Goal: Task Accomplishment & Management: Manage account settings

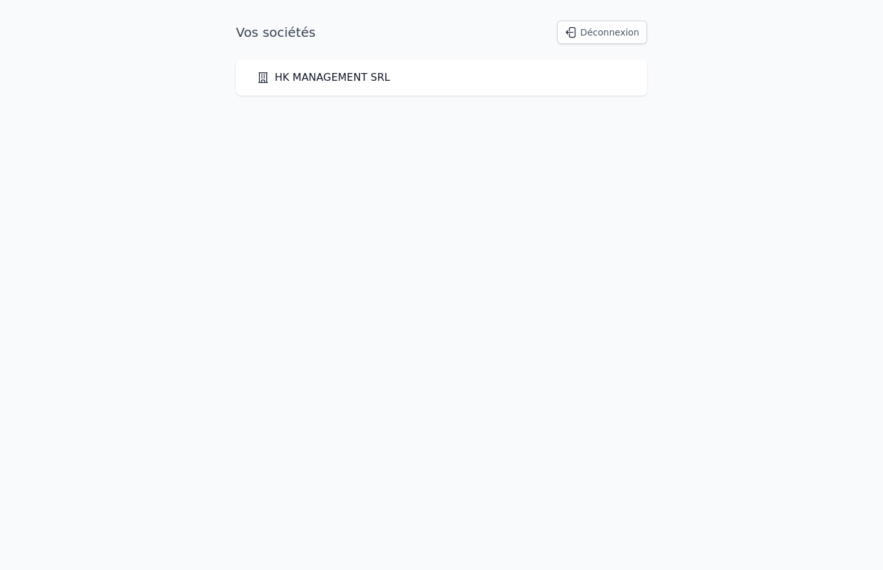
click at [373, 81] on link "HK MANAGEMENT SRL" at bounding box center [323, 78] width 133 height 16
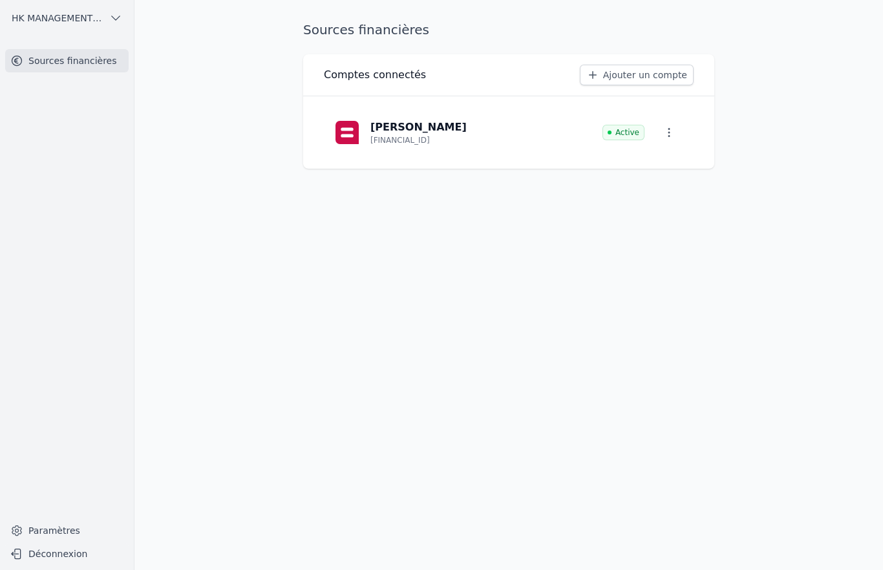
click at [627, 72] on link "Ajouter un compte" at bounding box center [637, 75] width 114 height 21
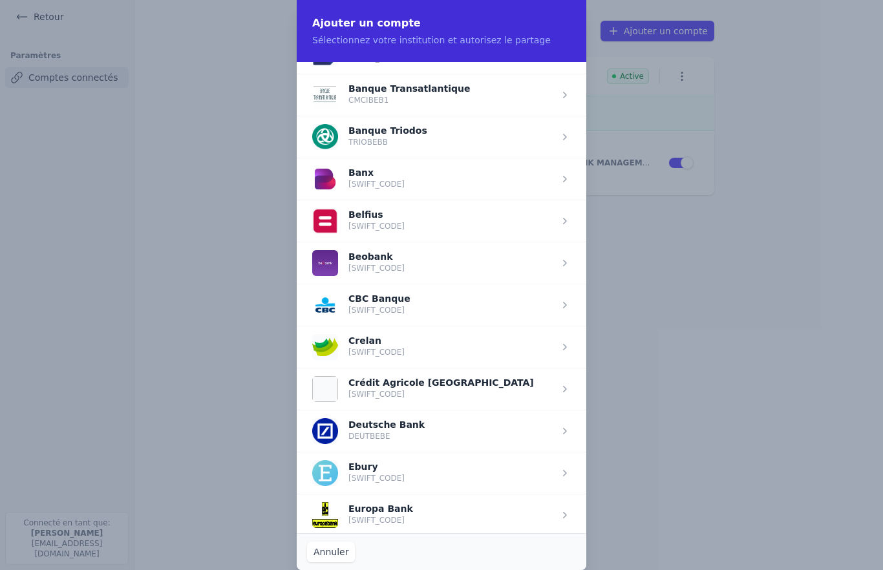
scroll to position [414, 0]
click at [392, 343] on span "button" at bounding box center [442, 346] width 290 height 42
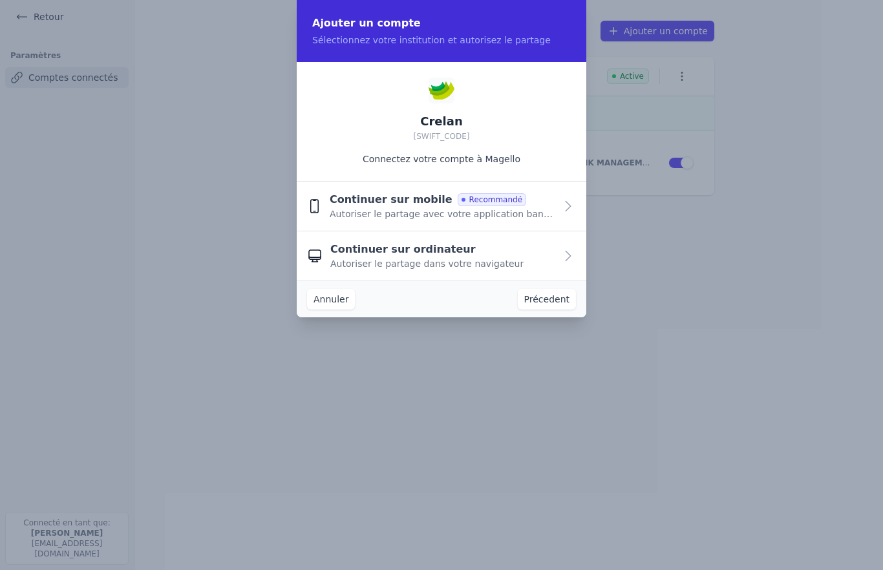
scroll to position [0, 0]
click at [562, 206] on icon "button" at bounding box center [568, 206] width 16 height 16
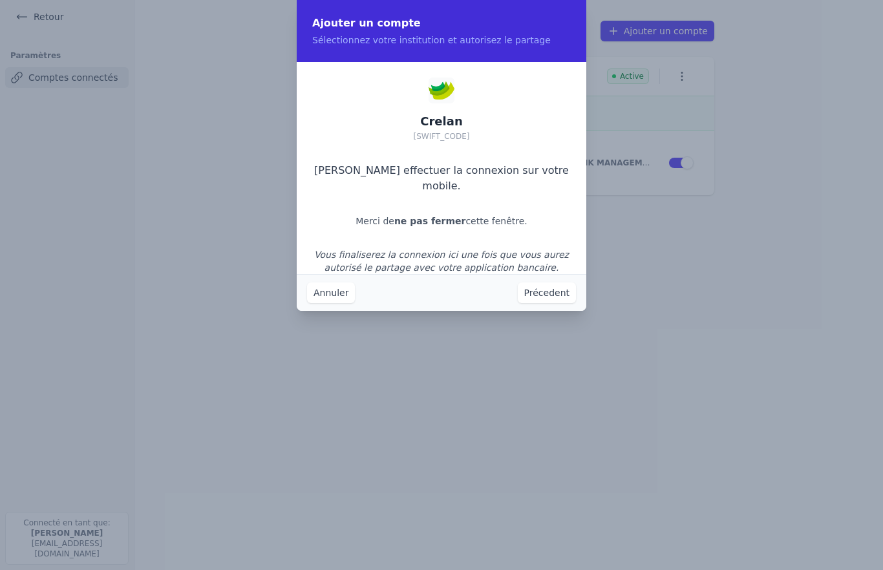
click at [549, 297] on button "Précedent" at bounding box center [547, 292] width 58 height 21
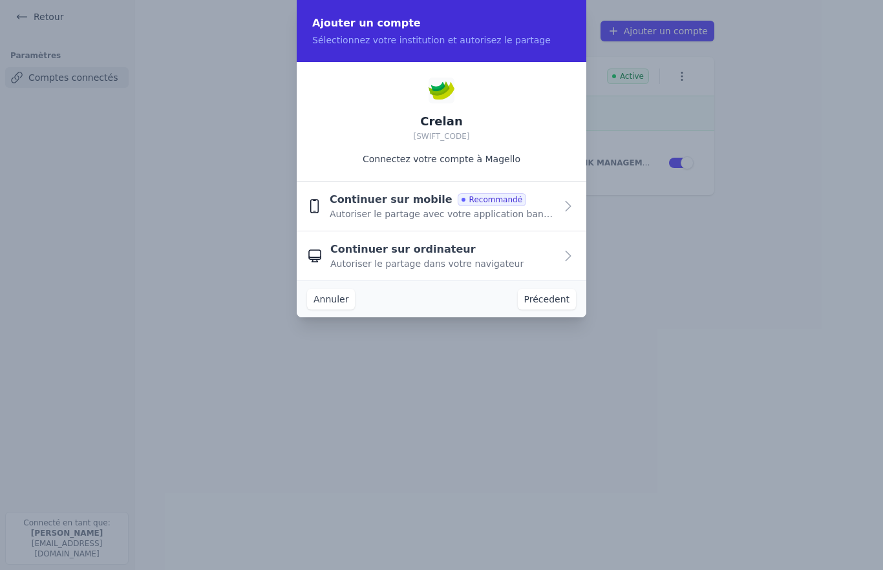
click at [573, 203] on icon "button" at bounding box center [568, 206] width 16 height 16
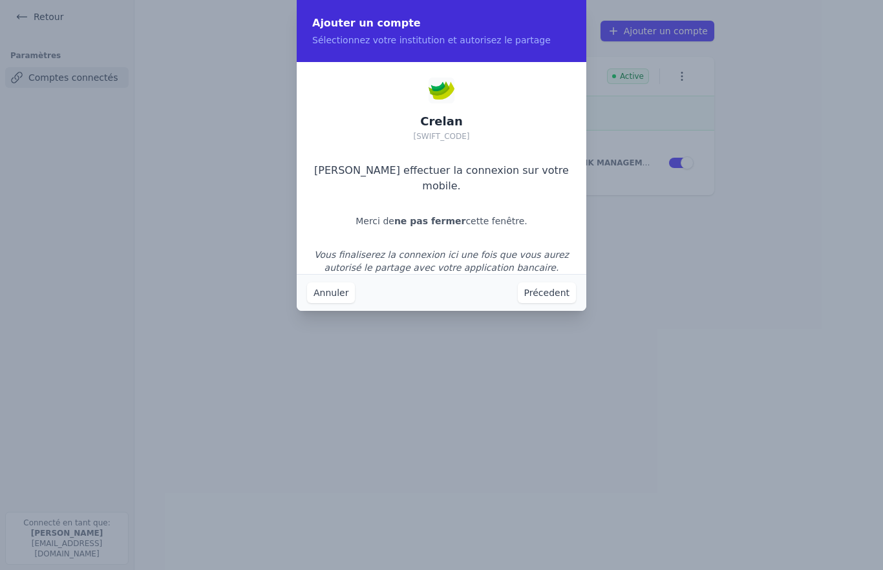
click at [551, 295] on button "Précedent" at bounding box center [547, 292] width 58 height 21
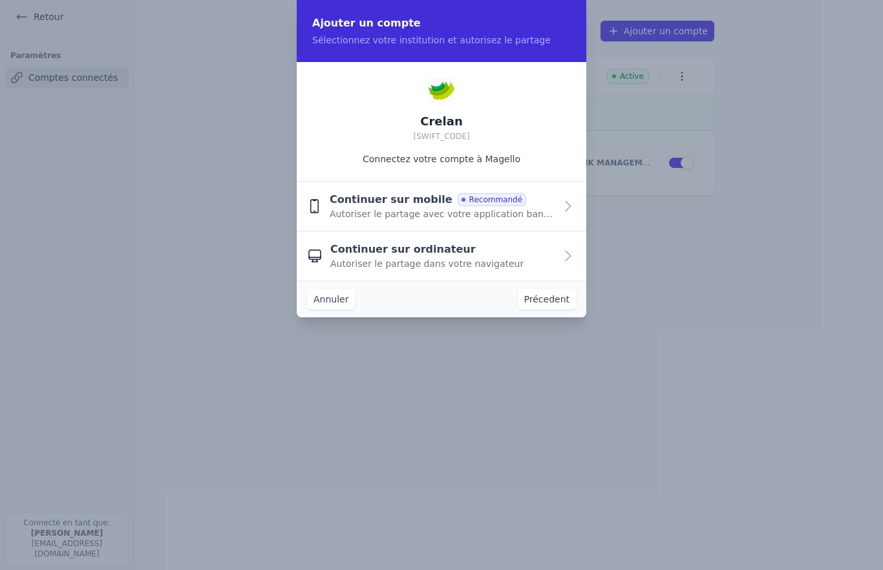
click at [398, 224] on button "Continuer sur mobile Recommandé Autoriser le partage avec votre application ban…" at bounding box center [442, 207] width 290 height 50
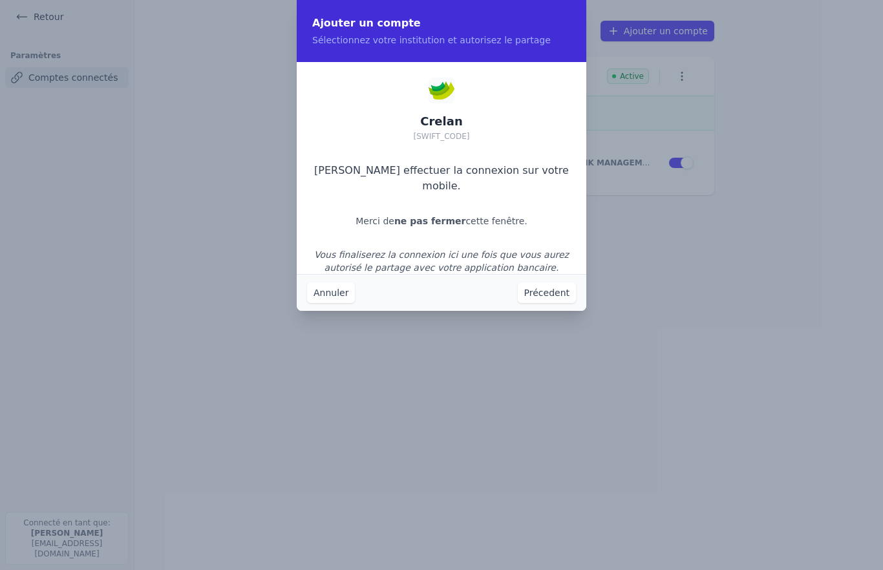
click at [317, 295] on button "Annuler" at bounding box center [331, 292] width 48 height 21
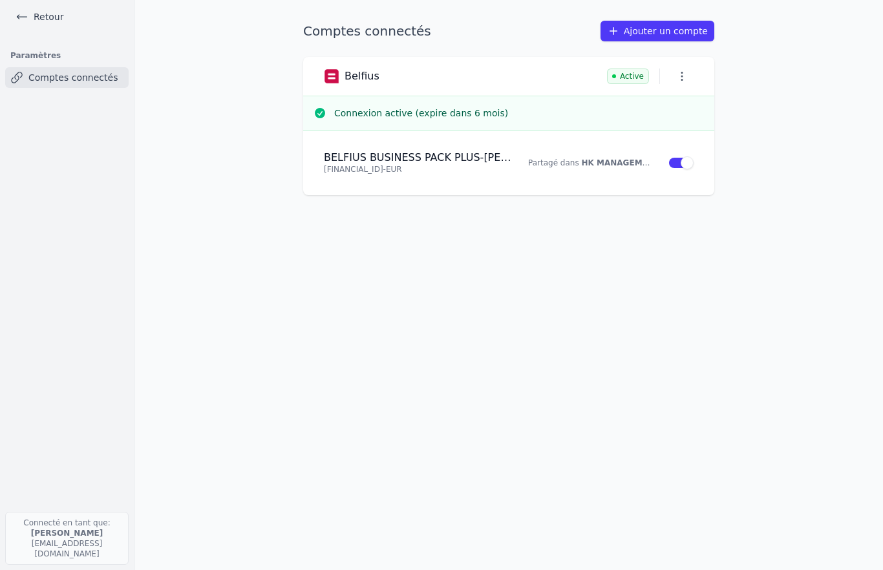
click at [633, 26] on link "Ajouter un compte" at bounding box center [658, 31] width 114 height 21
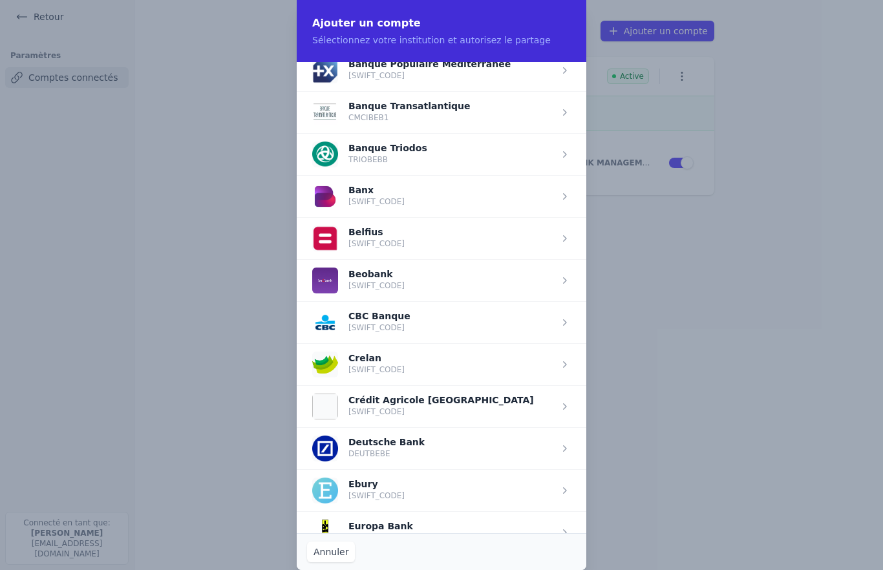
scroll to position [397, 0]
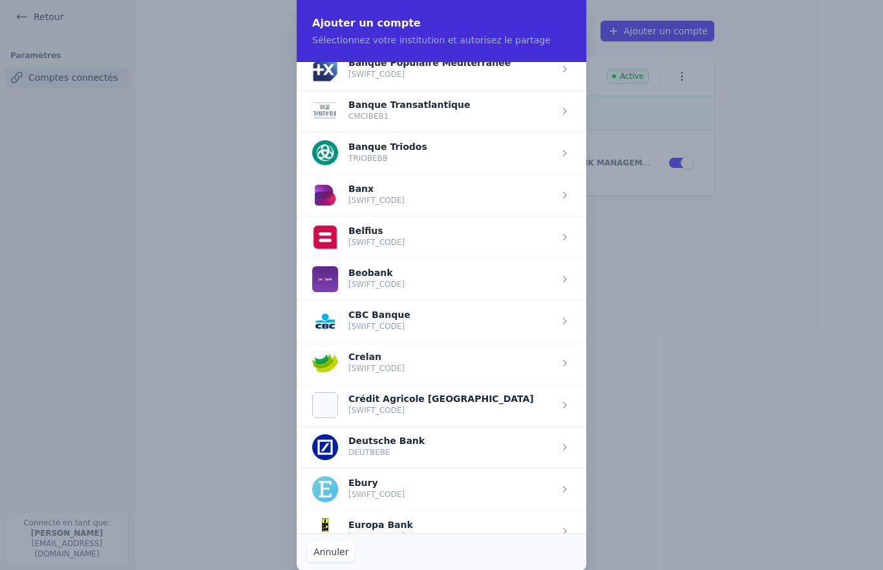
click at [337, 353] on span "button" at bounding box center [442, 363] width 290 height 42
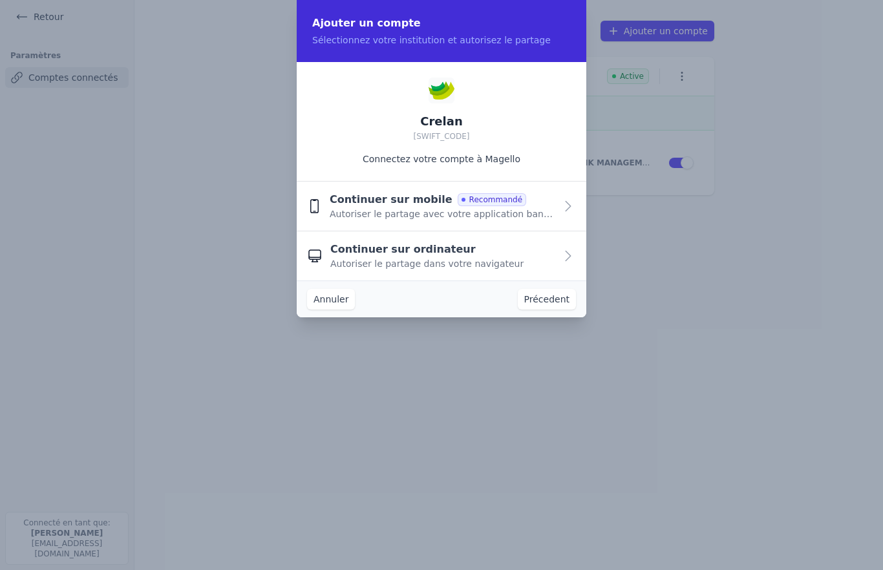
scroll to position [0, 0]
click at [372, 198] on span "Continuer sur mobile" at bounding box center [391, 200] width 123 height 16
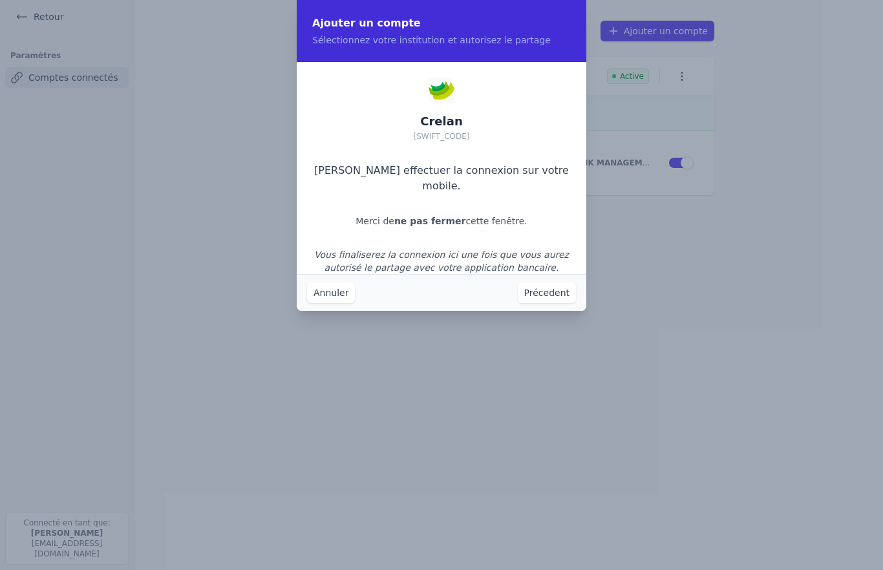
click at [542, 284] on button "Précedent" at bounding box center [547, 292] width 58 height 21
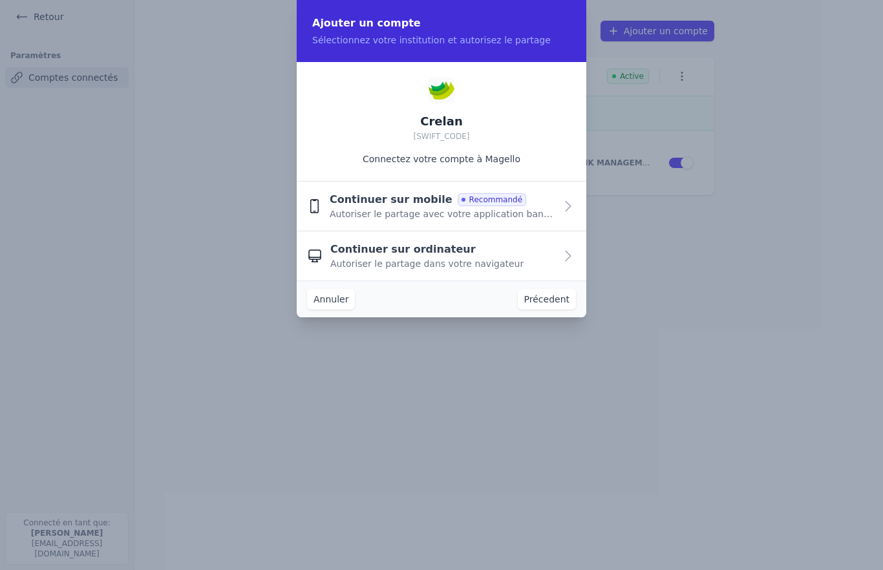
click at [427, 250] on span "Continuer sur ordinateur" at bounding box center [402, 250] width 145 height 16
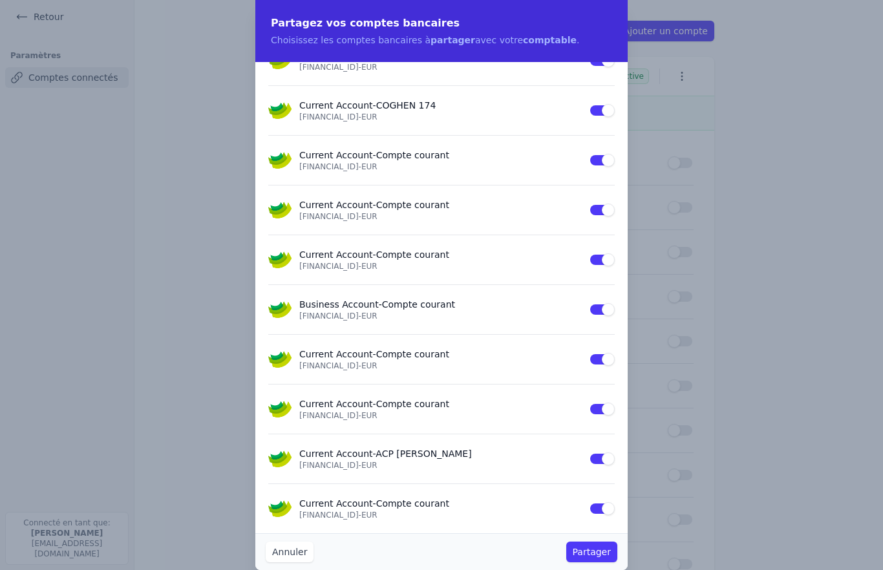
scroll to position [872, 0]
click at [601, 511] on button "Use setting" at bounding box center [602, 508] width 26 height 13
click at [607, 457] on button "Use setting" at bounding box center [602, 458] width 26 height 13
click at [608, 405] on button "Use setting" at bounding box center [602, 409] width 26 height 13
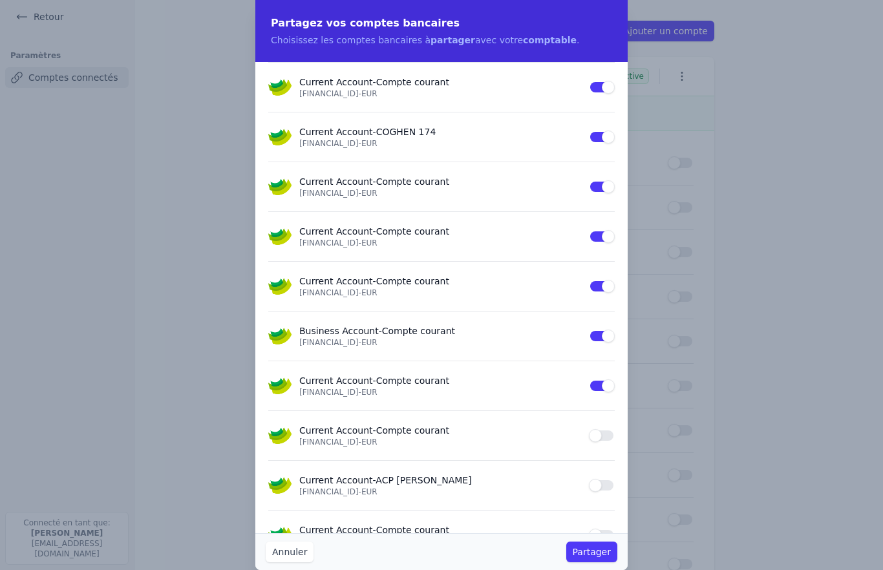
click at [602, 284] on button "Use setting" at bounding box center [602, 286] width 26 height 13
click at [604, 226] on div "Current Account - Compte courant BE15 1030 3192 8630 - EUR Use setting" at bounding box center [441, 236] width 346 height 49
click at [600, 239] on button "Use setting" at bounding box center [602, 236] width 26 height 13
click at [601, 182] on button "Use setting" at bounding box center [602, 186] width 26 height 13
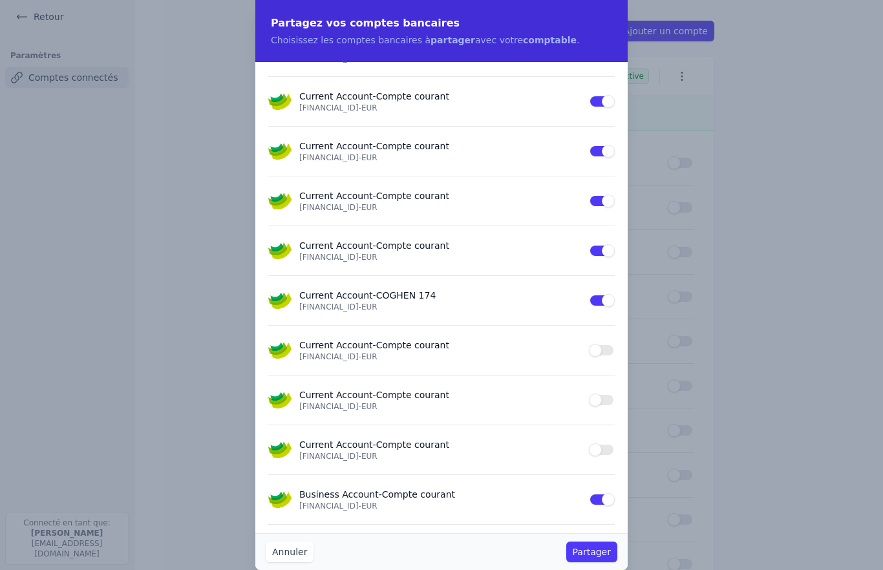
scroll to position [679, 0]
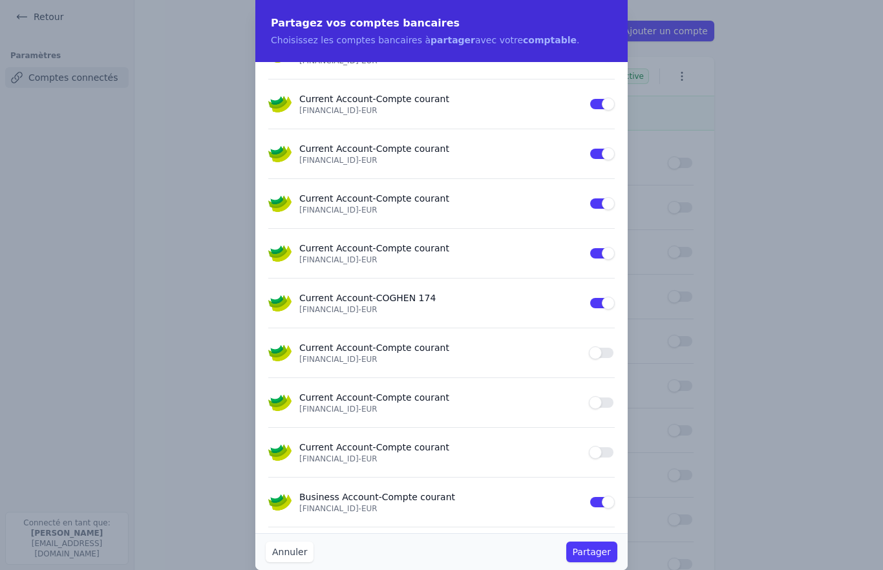
click at [601, 304] on button "Use setting" at bounding box center [602, 303] width 26 height 13
click at [600, 248] on button "Use setting" at bounding box center [602, 253] width 26 height 13
click at [606, 200] on button "Use setting" at bounding box center [602, 203] width 26 height 13
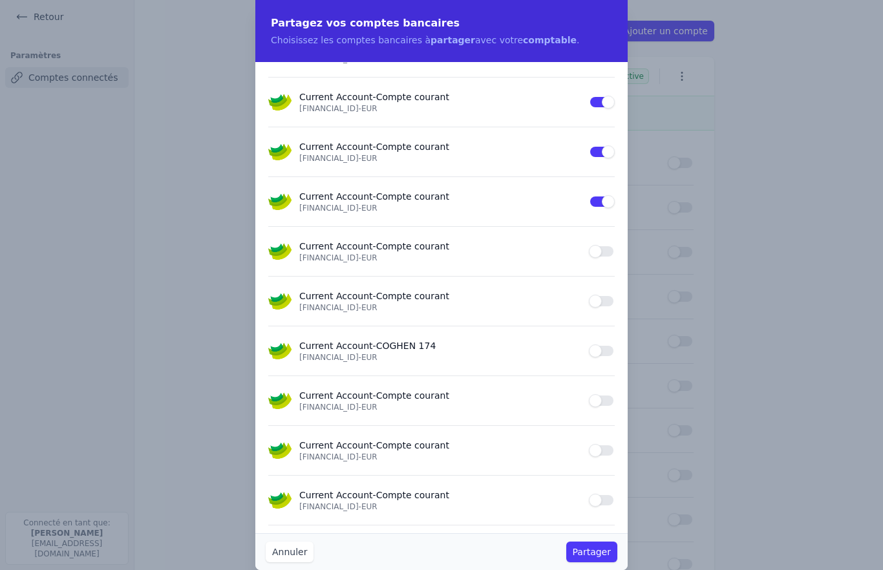
scroll to position [614, 0]
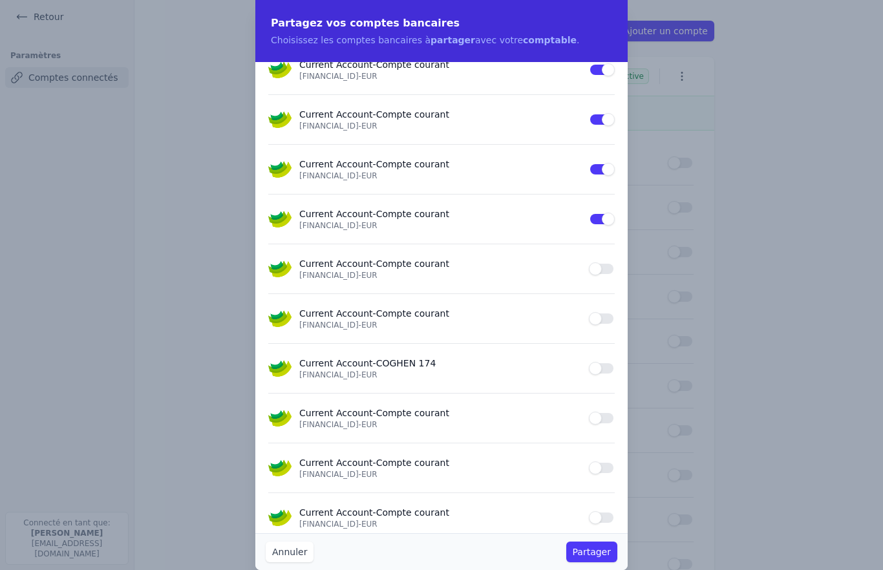
click at [598, 225] on button "Use setting" at bounding box center [602, 219] width 26 height 13
click at [605, 167] on button "Use setting" at bounding box center [602, 169] width 26 height 13
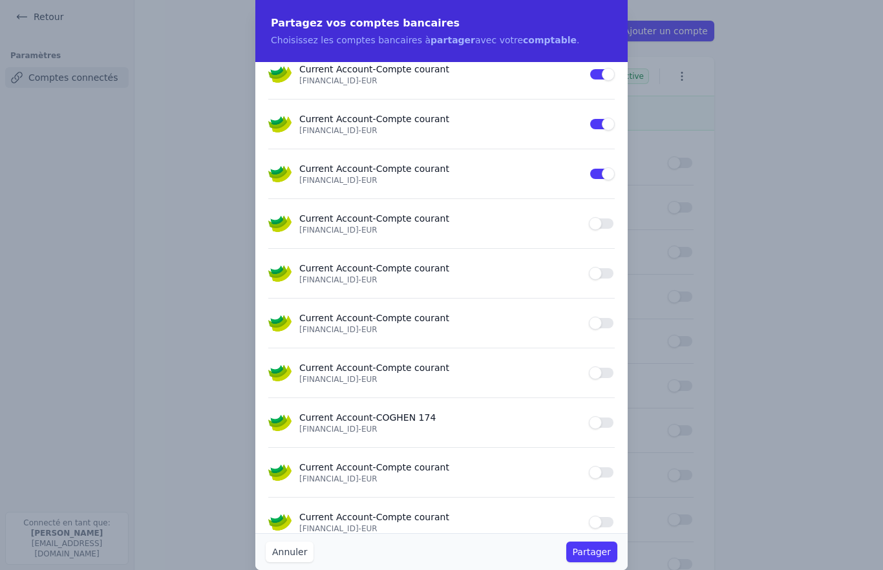
scroll to position [550, 0]
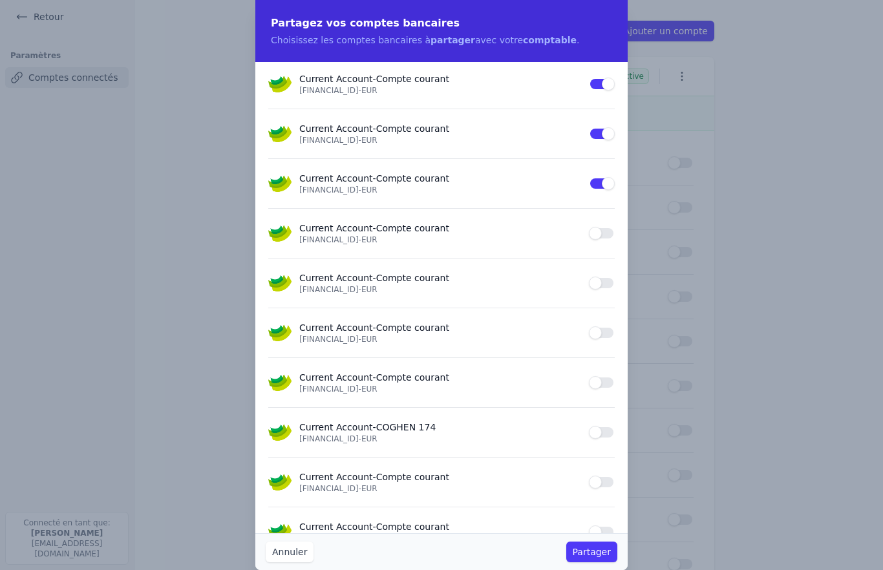
click at [603, 182] on button "Use setting" at bounding box center [602, 183] width 26 height 13
click at [606, 139] on button "Use setting" at bounding box center [602, 133] width 26 height 13
click at [604, 85] on button "Use setting" at bounding box center [602, 84] width 26 height 13
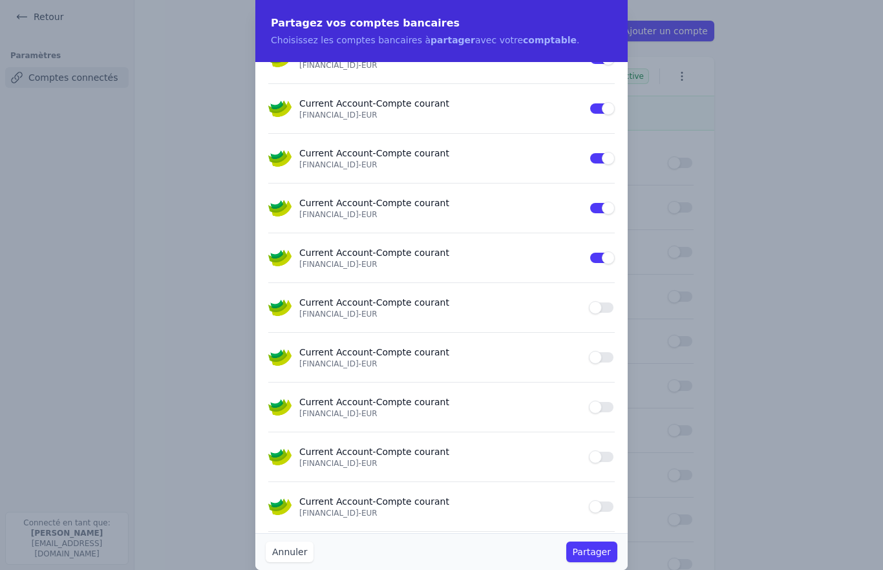
scroll to position [304, 0]
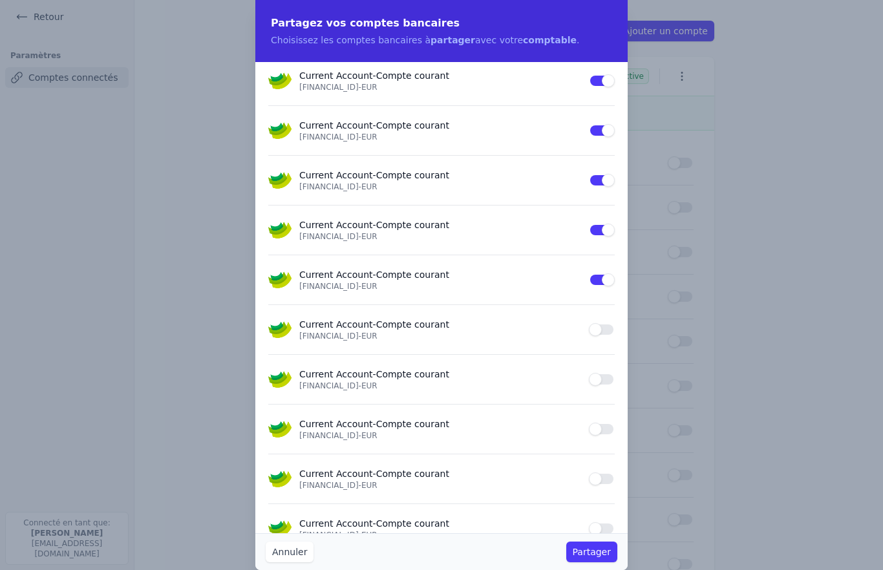
click at [604, 277] on button "Use setting" at bounding box center [602, 279] width 26 height 13
click at [593, 235] on button "Use setting" at bounding box center [602, 230] width 26 height 13
click at [606, 179] on button "Use setting" at bounding box center [602, 180] width 26 height 13
click at [608, 136] on button "Use setting" at bounding box center [602, 130] width 26 height 13
click at [597, 86] on button "Use setting" at bounding box center [602, 80] width 26 height 13
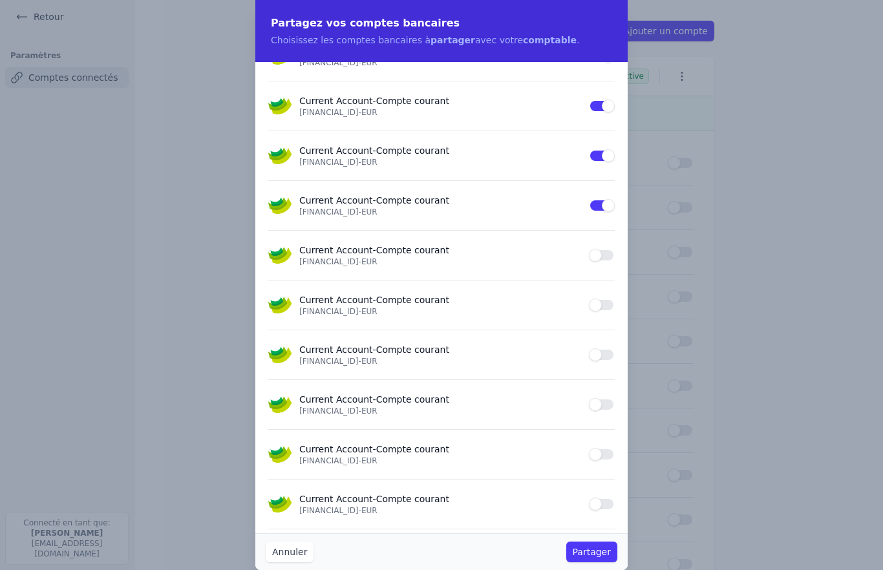
scroll to position [125, 0]
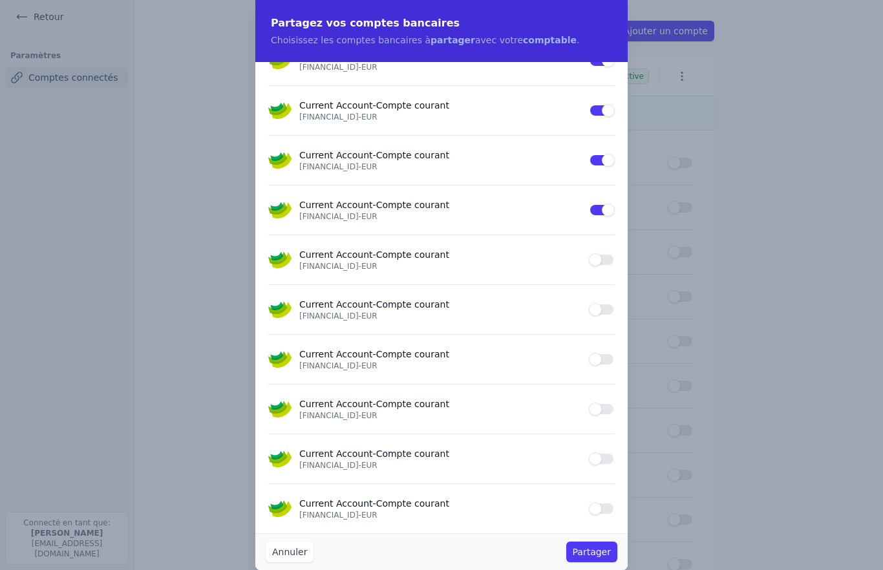
click at [599, 215] on button "Use setting" at bounding box center [602, 210] width 26 height 13
click at [606, 158] on button "Use setting" at bounding box center [602, 160] width 26 height 13
click at [605, 109] on button "Use setting" at bounding box center [602, 110] width 26 height 13
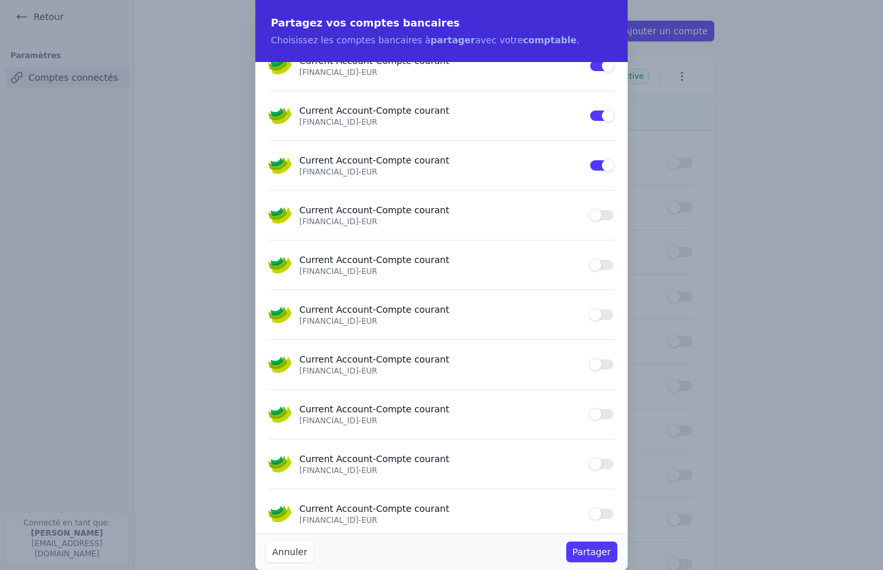
scroll to position [18, 0]
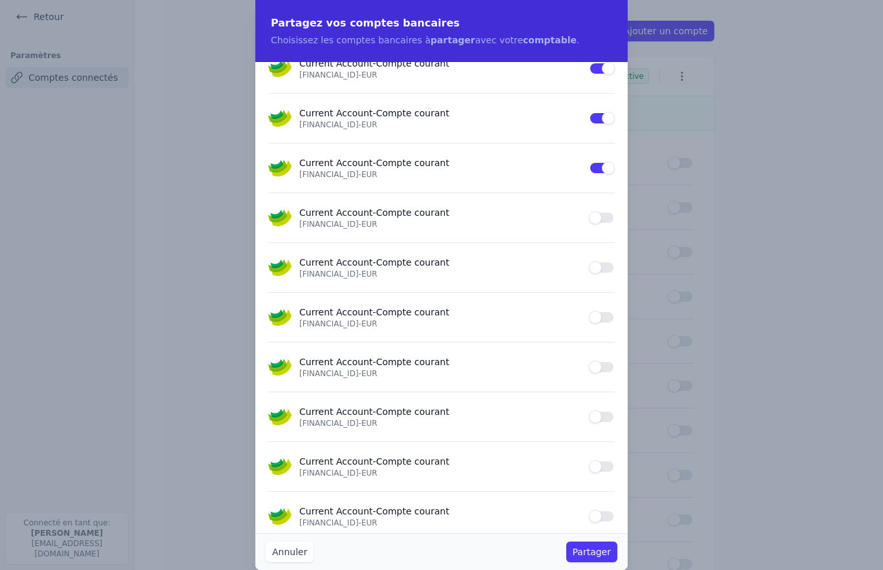
click at [608, 169] on button "Use setting" at bounding box center [602, 168] width 26 height 13
click at [608, 113] on button "Use setting" at bounding box center [602, 118] width 26 height 13
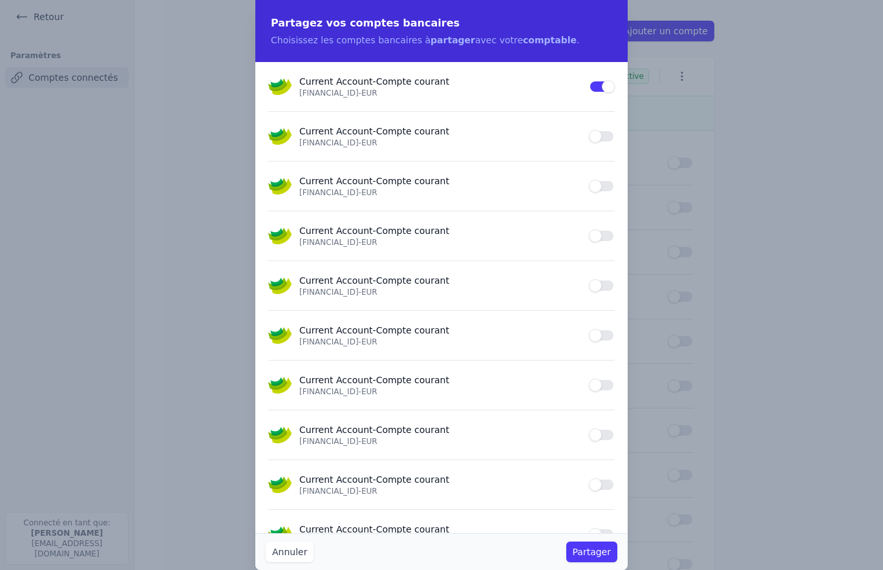
scroll to position [0, 0]
click at [611, 87] on button "Use setting" at bounding box center [602, 86] width 26 height 13
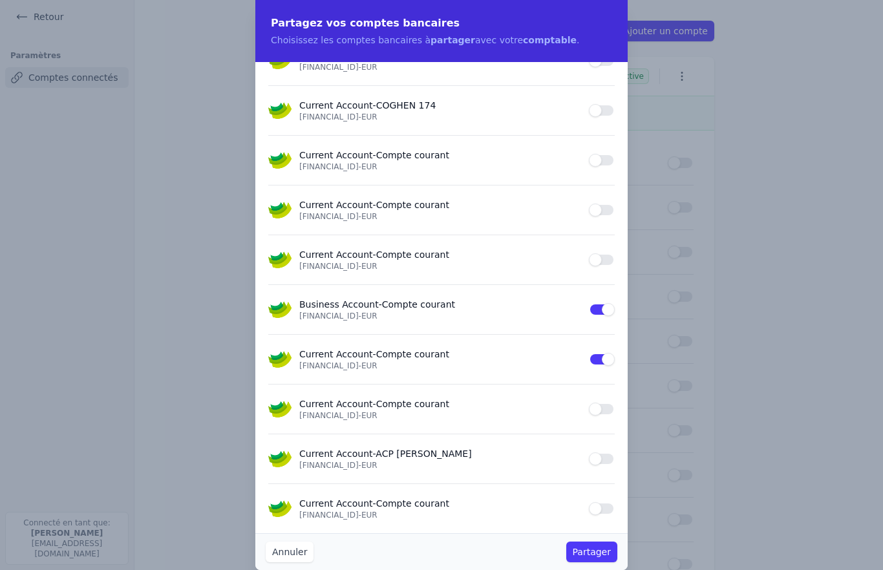
scroll to position [872, 0]
click at [599, 551] on button "Partager" at bounding box center [591, 552] width 51 height 21
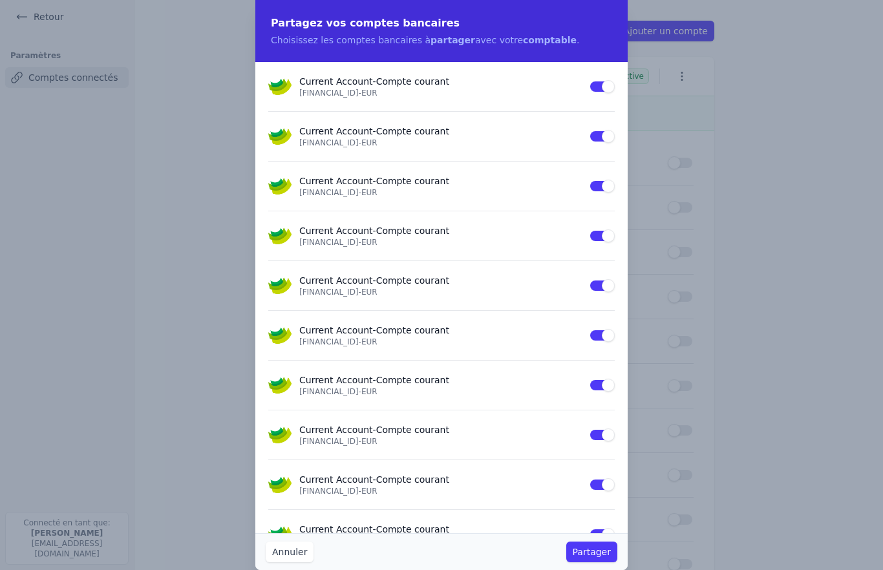
scroll to position [52, 0]
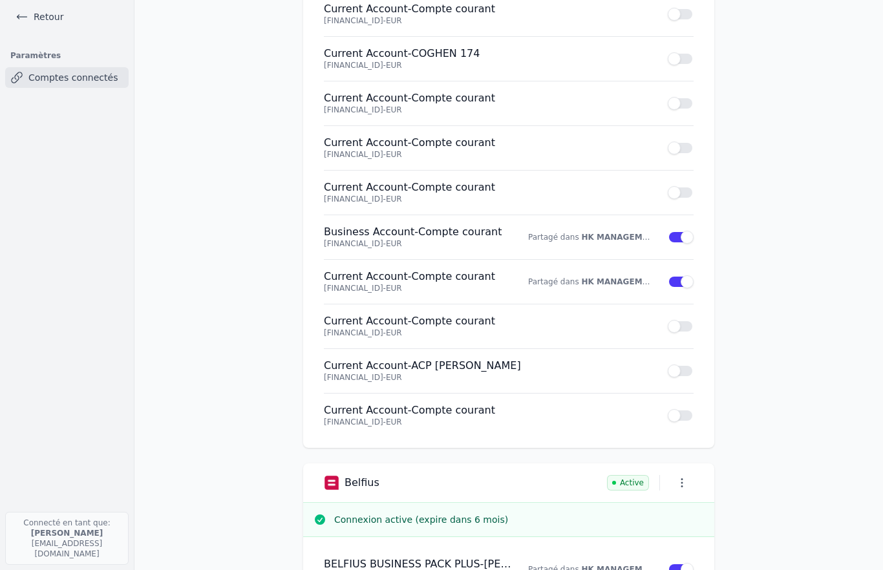
scroll to position [52, 0]
